Goal: Find specific page/section: Find specific page/section

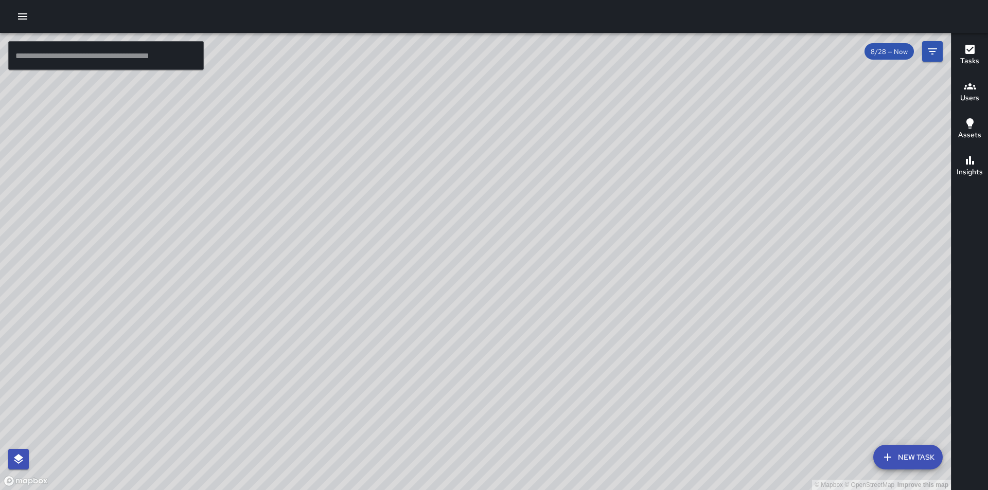
drag, startPoint x: 572, startPoint y: 201, endPoint x: 505, endPoint y: 223, distance: 70.5
click at [505, 223] on div "© Mapbox © OpenStreetMap Improve this map" at bounding box center [475, 262] width 951 height 458
drag, startPoint x: 573, startPoint y: 375, endPoint x: 524, endPoint y: 282, distance: 105.4
click at [530, 290] on div "© Mapbox © OpenStreetMap Improve this map" at bounding box center [475, 262] width 951 height 458
drag, startPoint x: 604, startPoint y: 336, endPoint x: 465, endPoint y: 154, distance: 228.7
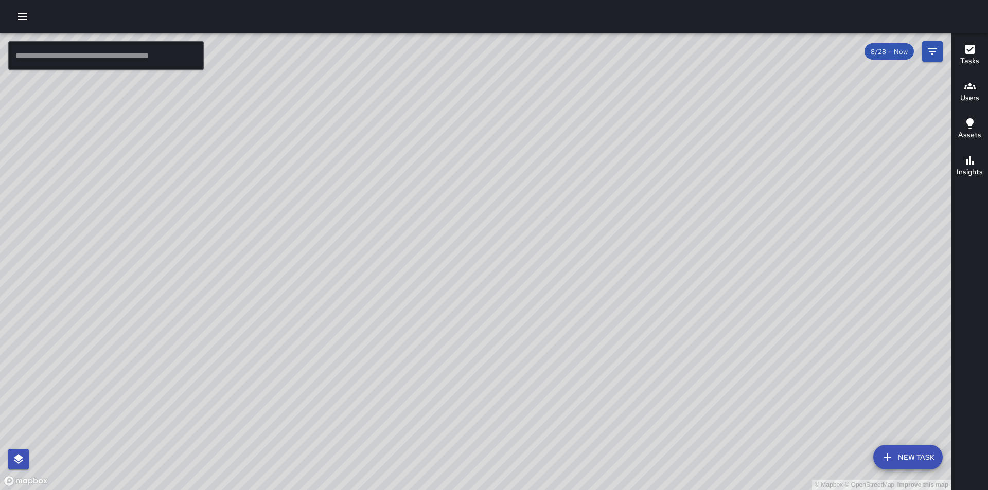
click at [470, 159] on div "© Mapbox © OpenStreetMap Improve this map" at bounding box center [475, 262] width 951 height 458
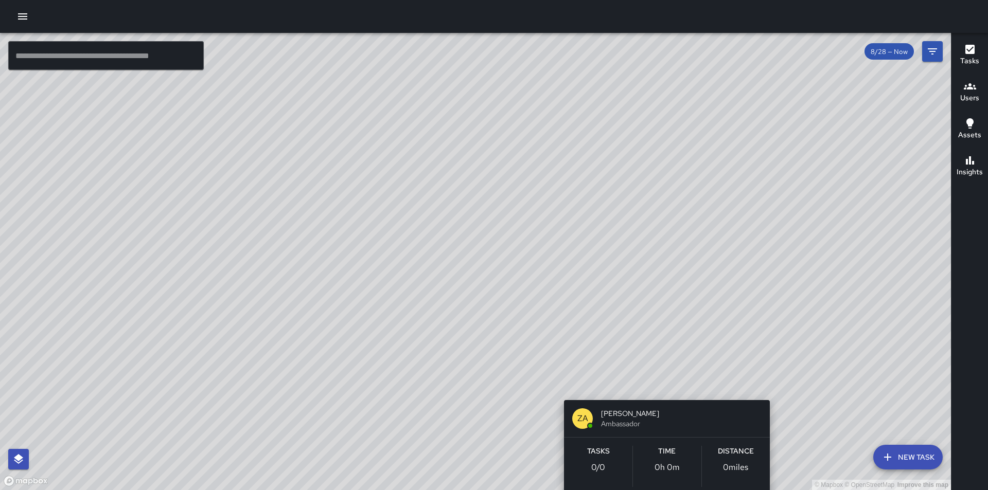
click at [776, 387] on div "© Mapbox © OpenStreetMap Improve this map ZA [PERSON_NAME] Ambassador Tasks 0 /…" at bounding box center [475, 262] width 951 height 458
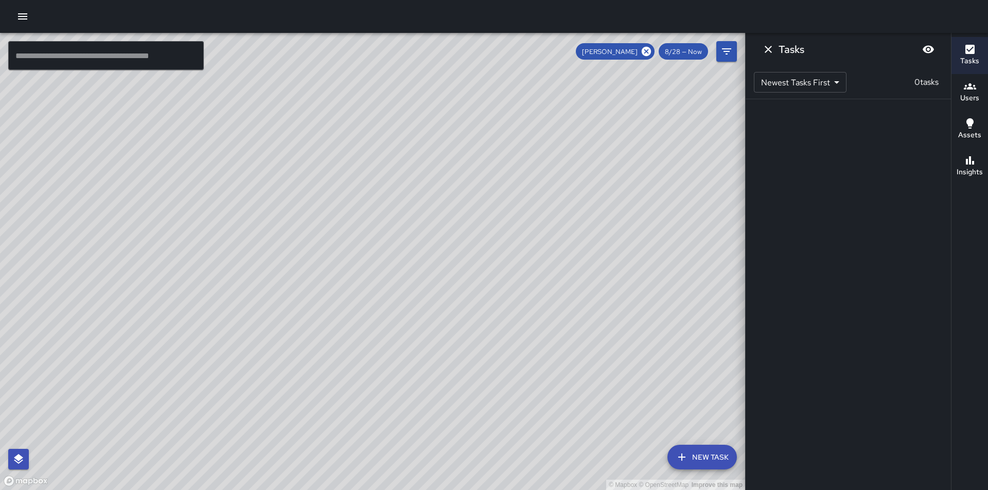
drag, startPoint x: 647, startPoint y: 387, endPoint x: 596, endPoint y: 250, distance: 146.7
click at [600, 255] on div "© Mapbox © OpenStreetMap Improve this map" at bounding box center [372, 262] width 745 height 458
click at [645, 51] on icon at bounding box center [646, 51] width 9 height 9
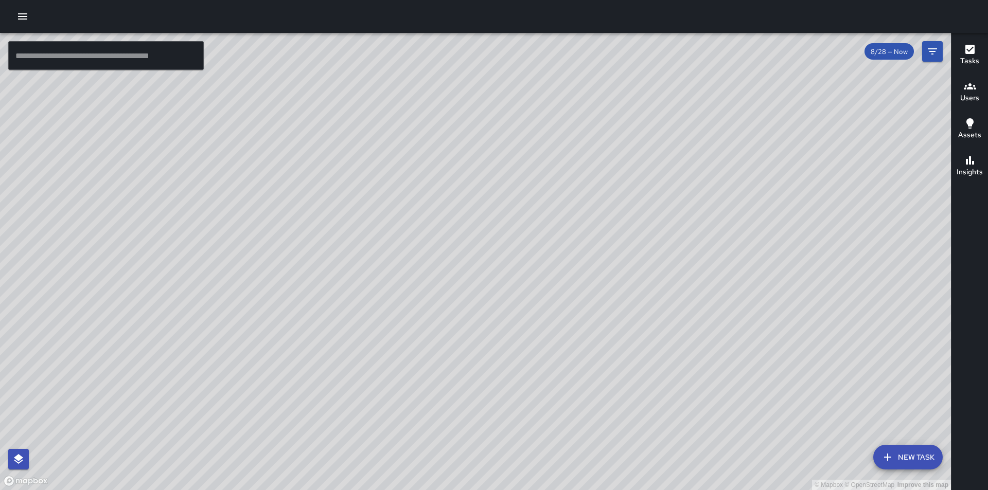
drag, startPoint x: 649, startPoint y: 391, endPoint x: 461, endPoint y: 124, distance: 327.0
click at [461, 124] on div "© Mapbox © OpenStreetMap Improve this map" at bounding box center [475, 262] width 951 height 458
drag, startPoint x: 721, startPoint y: 397, endPoint x: 551, endPoint y: 347, distance: 176.5
click at [551, 347] on div "© Mapbox © OpenStreetMap Improve this map" at bounding box center [475, 262] width 951 height 458
drag, startPoint x: 572, startPoint y: 341, endPoint x: 634, endPoint y: 489, distance: 160.4
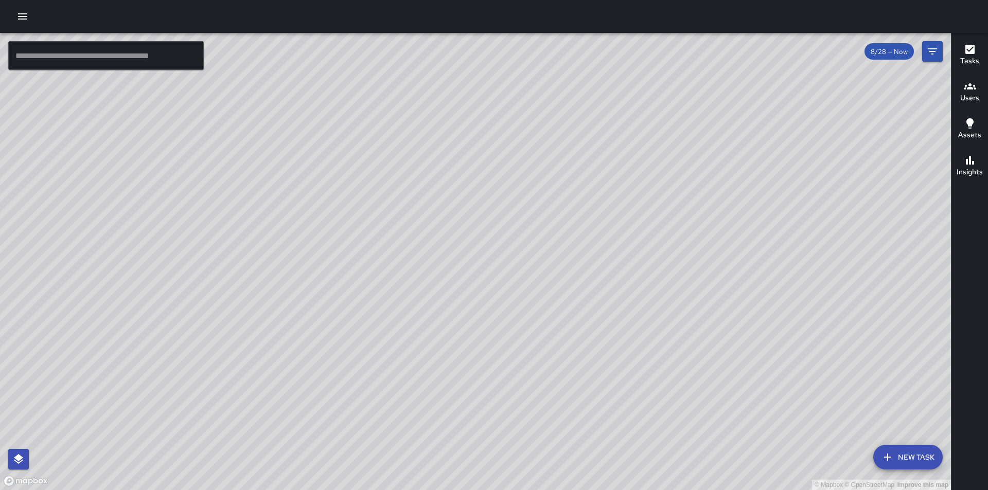
click at [633, 490] on html "© Mapbox © OpenStreetMap Improve this map ​ New Task 8/28 — Now Map Layers Task…" at bounding box center [494, 245] width 988 height 490
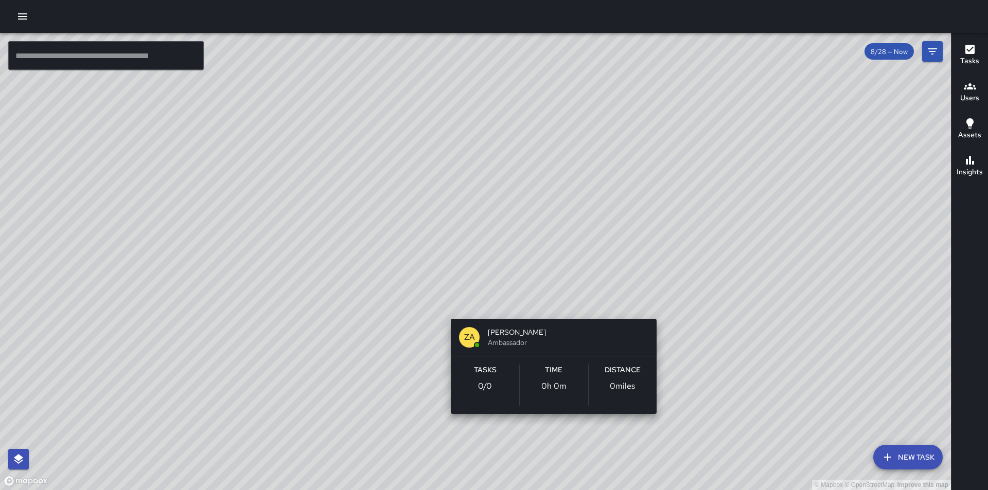
click at [547, 303] on div "© Mapbox © OpenStreetMap Improve this map ZA [PERSON_NAME] Ambassador Tasks 0 /…" at bounding box center [475, 262] width 951 height 458
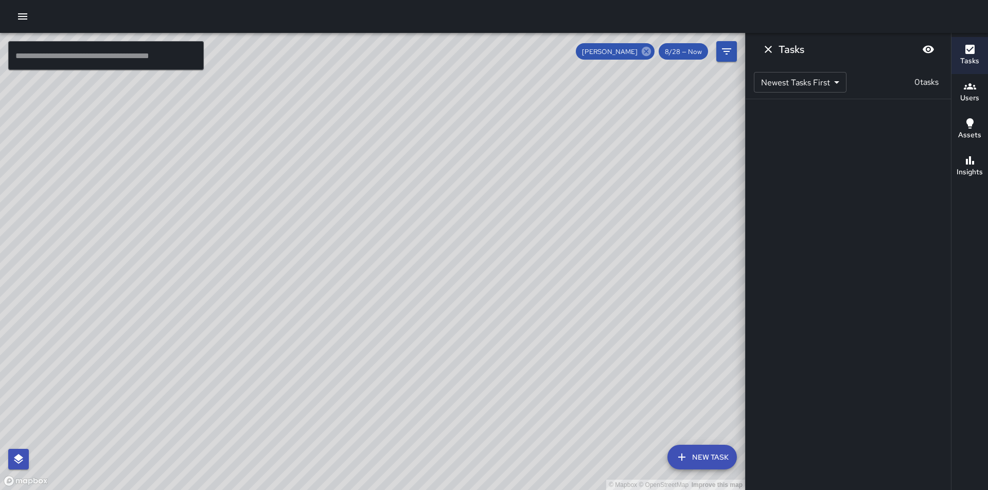
click at [644, 50] on icon at bounding box center [646, 51] width 9 height 9
